Goal: Check status

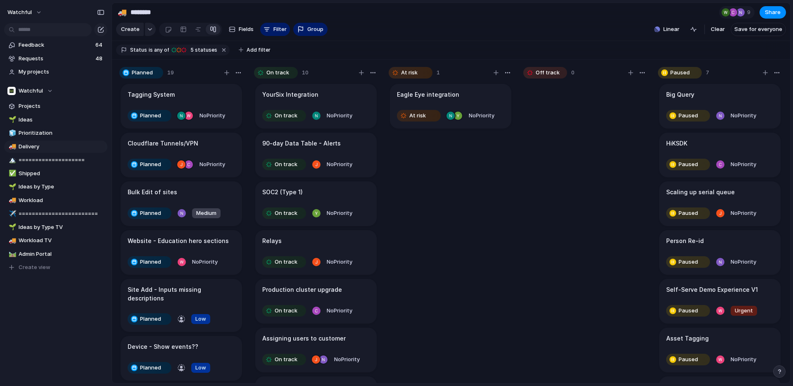
click at [326, 154] on article "90-day Data Table - Alerts On track No Priority" at bounding box center [315, 155] width 121 height 45
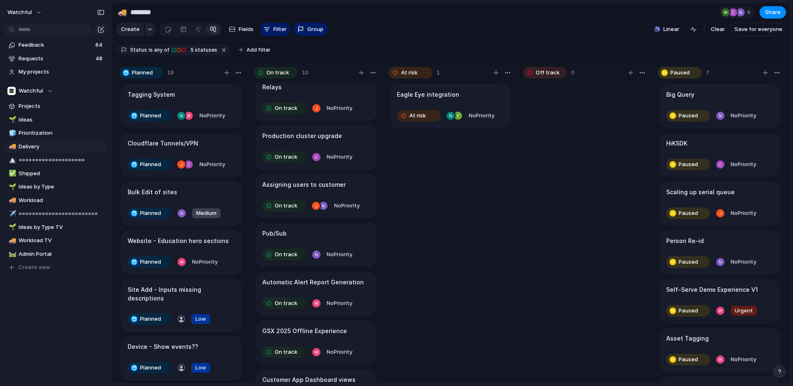
scroll to position [196, 0]
